Goal: Information Seeking & Learning: Learn about a topic

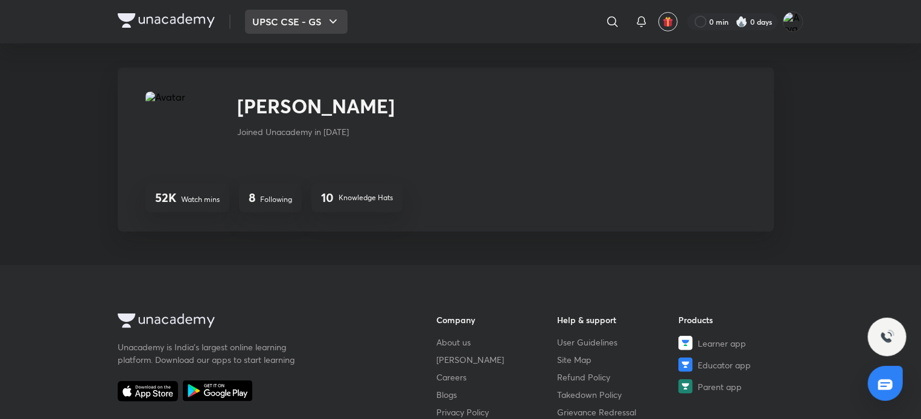
click at [262, 21] on button "UPSC CSE - GS" at bounding box center [296, 22] width 103 height 24
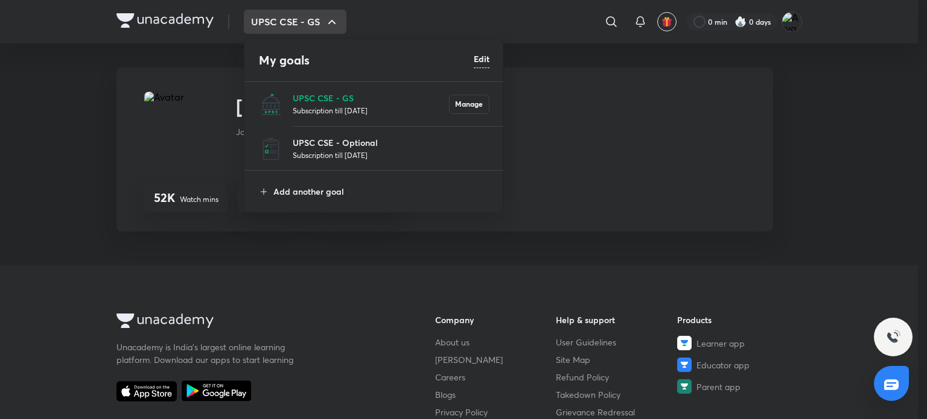
click at [303, 110] on p "Subscription till 21 May 2026" at bounding box center [371, 110] width 156 height 12
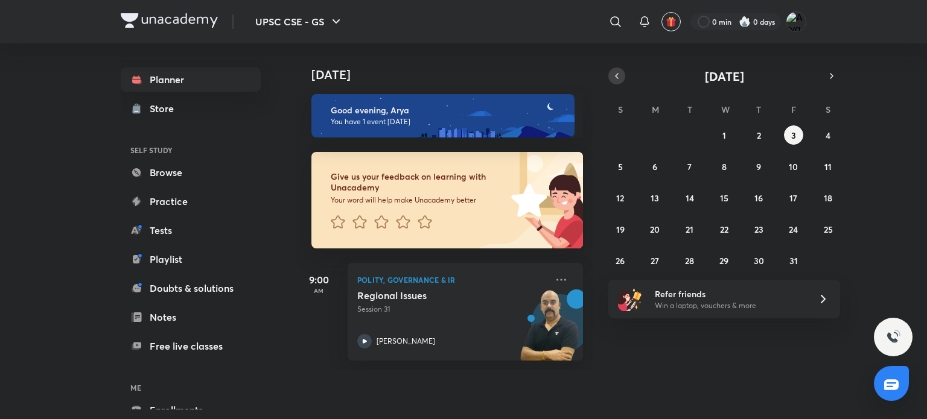
click at [614, 73] on icon "button" at bounding box center [617, 76] width 10 height 11
click at [659, 160] on button "8" at bounding box center [654, 166] width 19 height 19
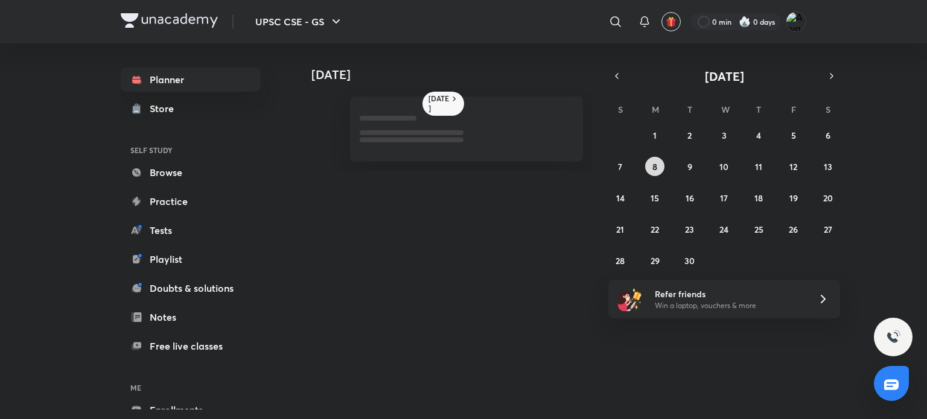
click at [659, 160] on button "8" at bounding box center [654, 166] width 19 height 19
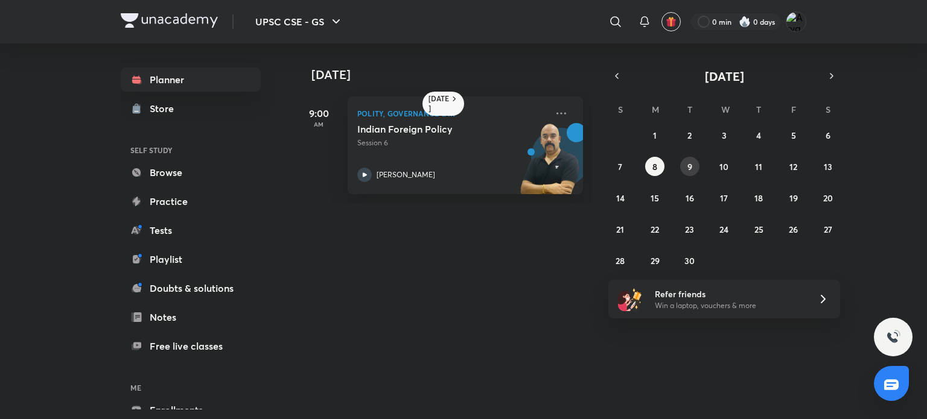
click at [689, 168] on abbr "9" at bounding box center [689, 166] width 5 height 11
click at [481, 159] on div "INDIA AND ITS NEIGHBOURS Session 7 Dr Sidharth Arora" at bounding box center [451, 152] width 189 height 59
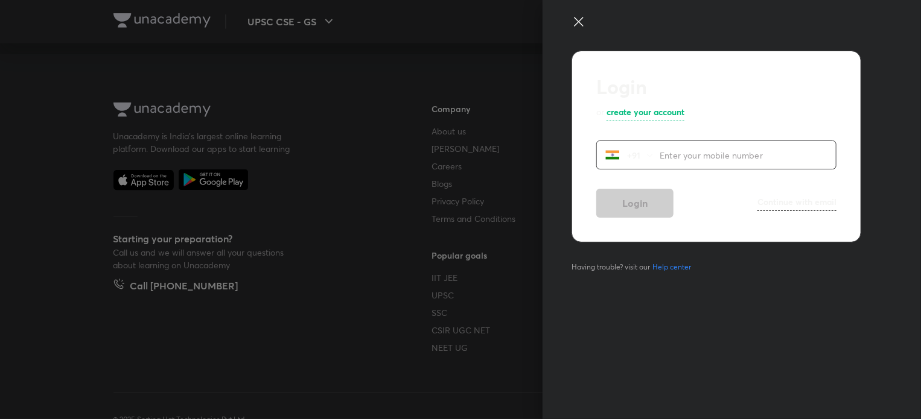
scroll to position [734, 0]
